Goal: Information Seeking & Learning: Learn about a topic

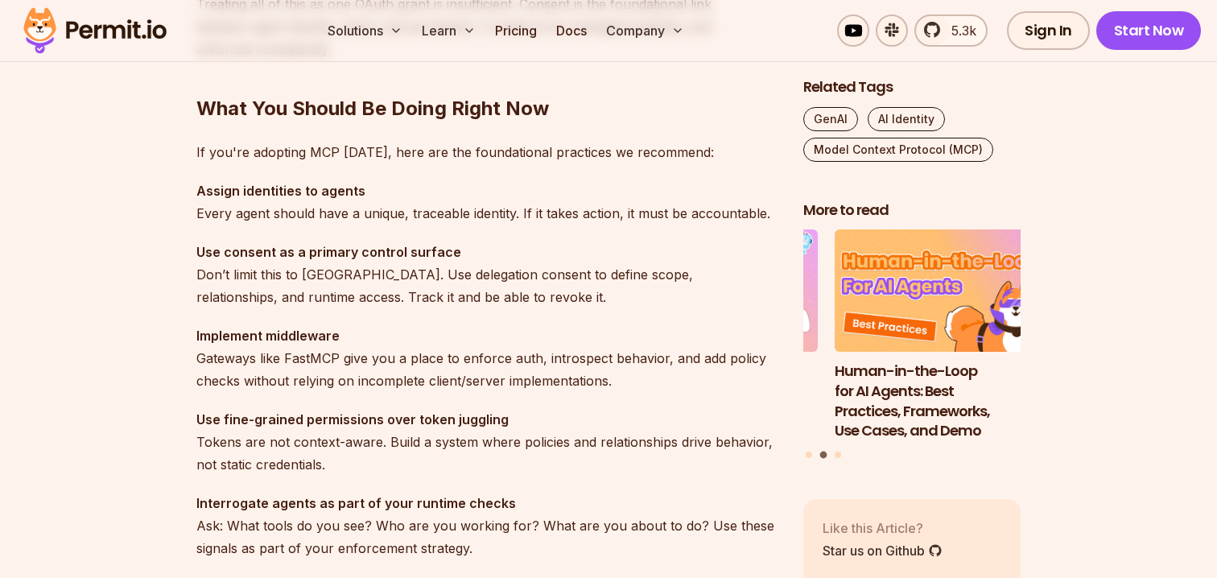
scroll to position [4508, 0]
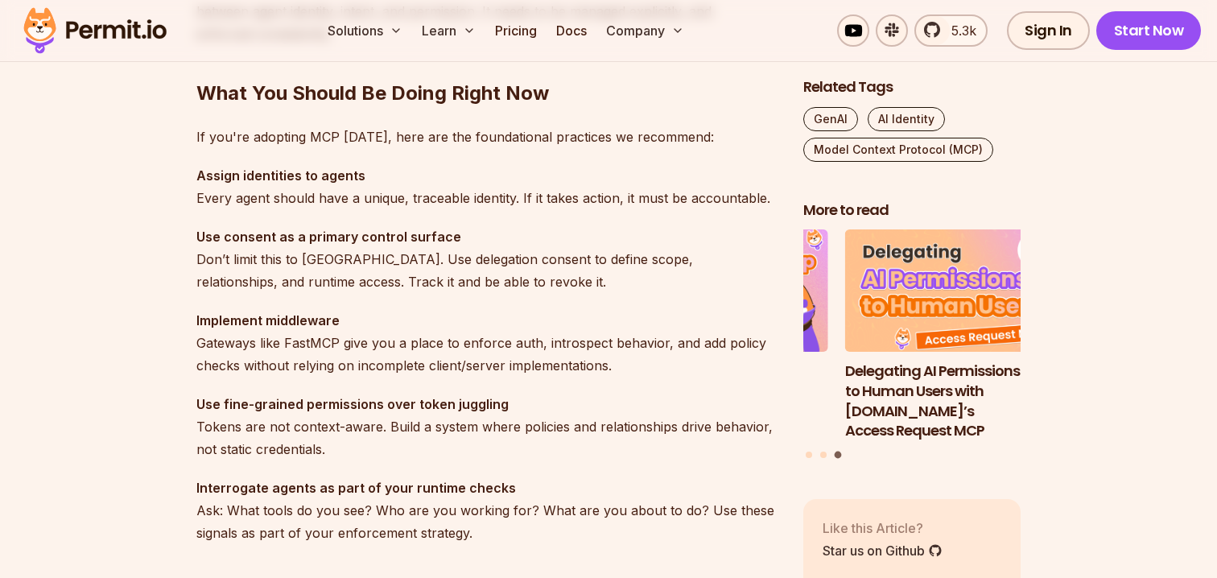
drag, startPoint x: 1221, startPoint y: 278, endPoint x: 1204, endPoint y: 430, distance: 153.1
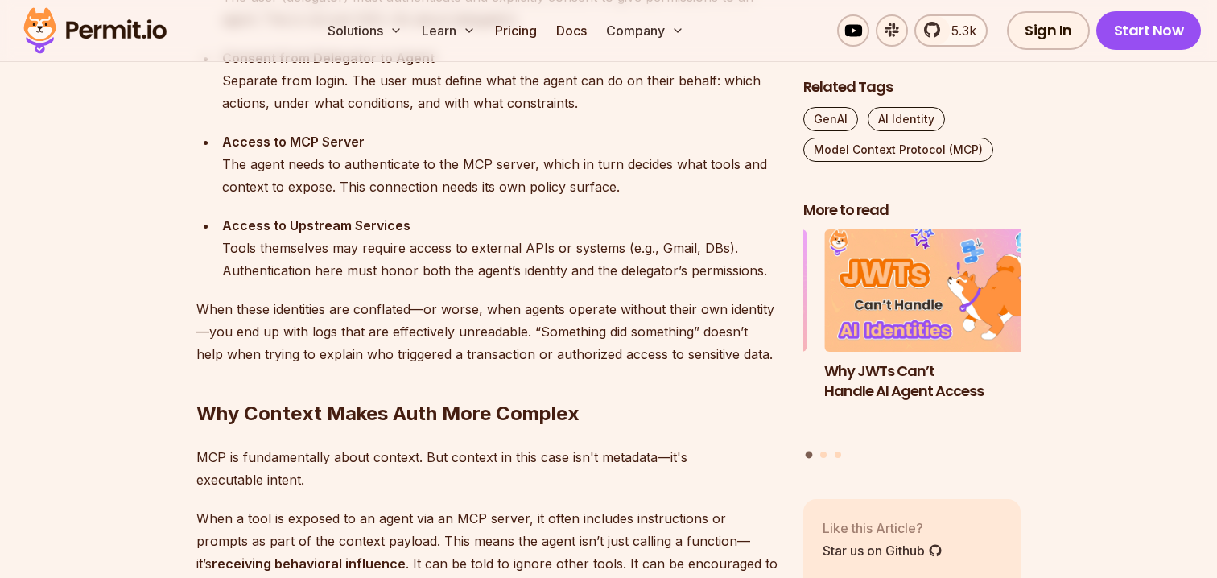
scroll to position [1961, 0]
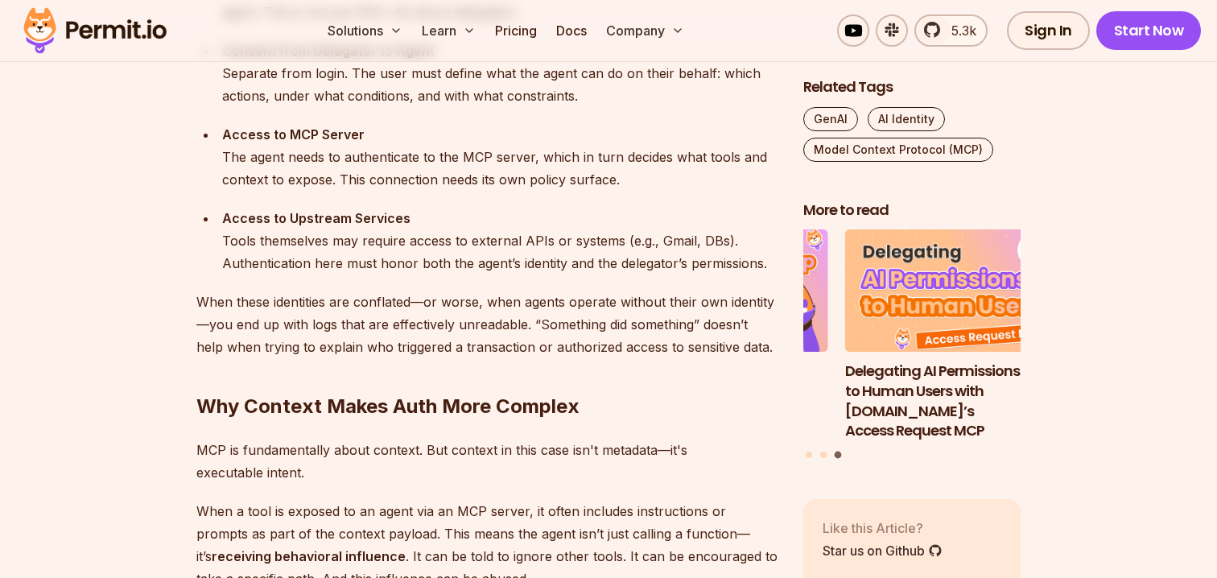
click at [496, 268] on div "Access to Upstream Services Tools themselves may require access to external API…" at bounding box center [499, 241] width 555 height 68
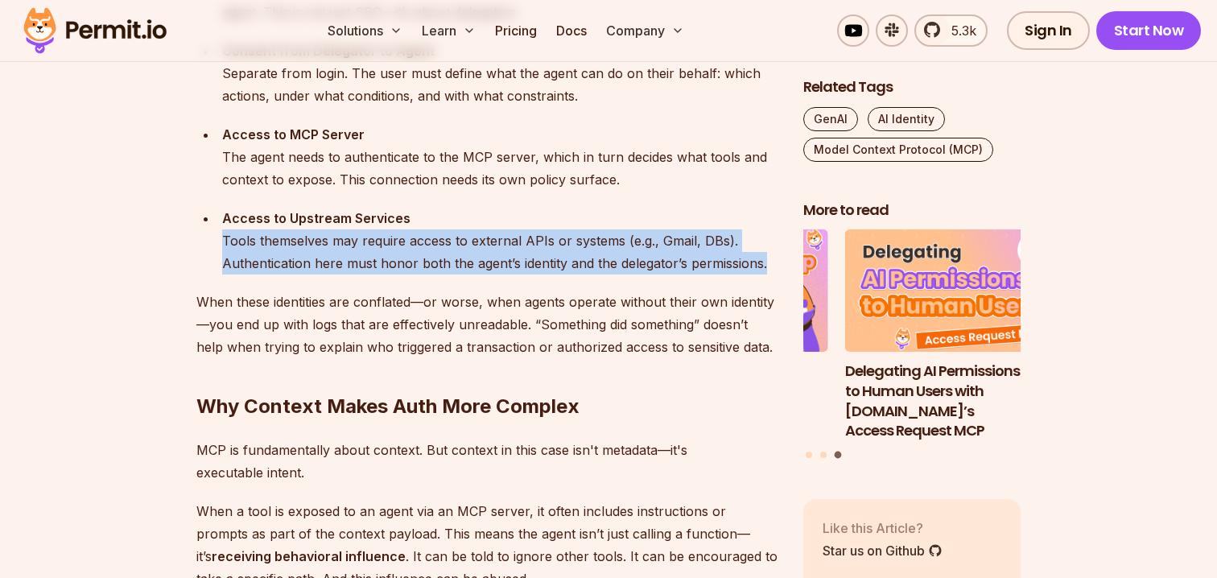
drag, startPoint x: 772, startPoint y: 262, endPoint x: 220, endPoint y: 234, distance: 553.5
click at [220, 234] on li "Access to Upstream Services Tools themselves may require access to external API…" at bounding box center [497, 241] width 560 height 68
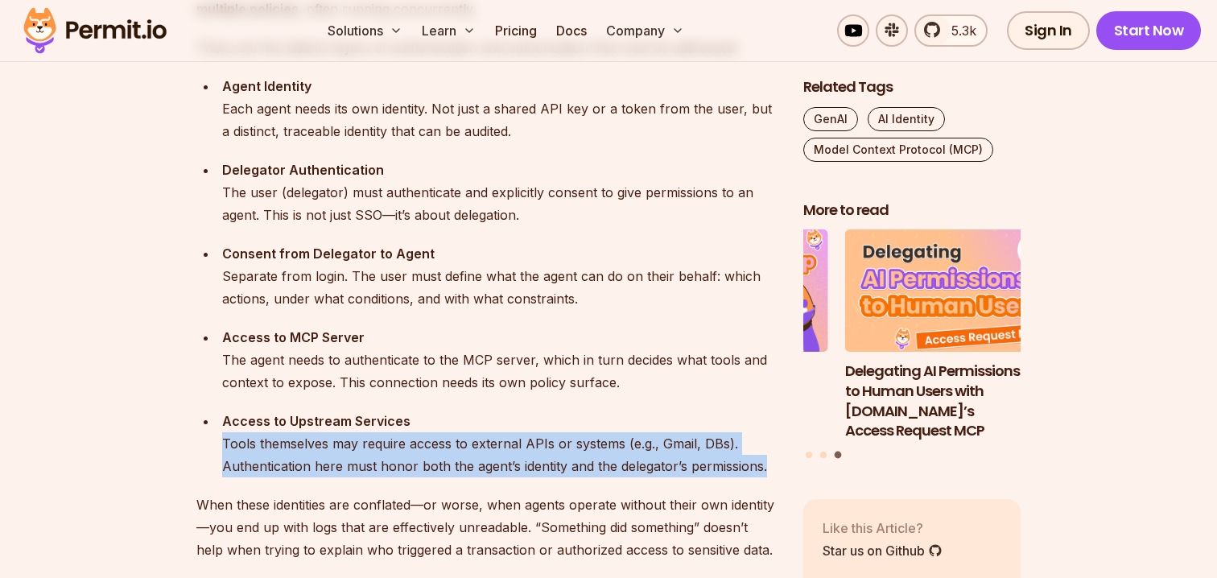
scroll to position [1735, 0]
